Goal: Transaction & Acquisition: Subscribe to service/newsletter

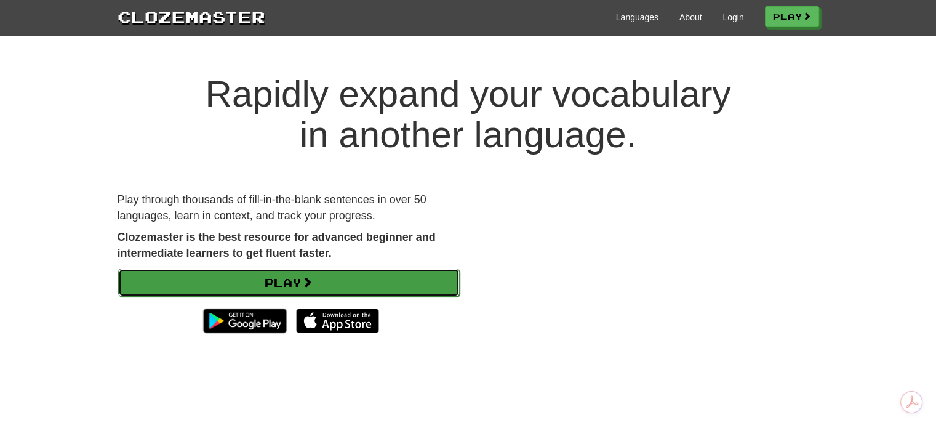
click at [419, 281] on link "Play" at bounding box center [289, 282] width 342 height 28
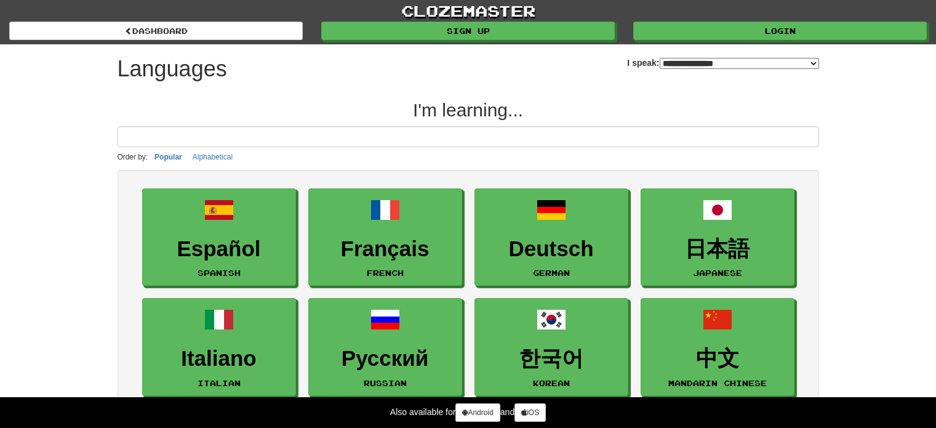
select select "*******"
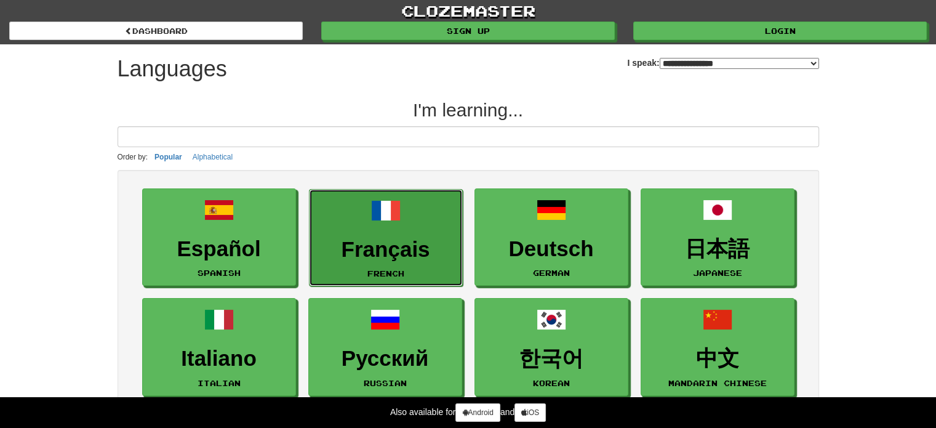
click at [423, 250] on h3 "Français" at bounding box center [386, 250] width 140 height 24
